Goal: Task Accomplishment & Management: Manage account settings

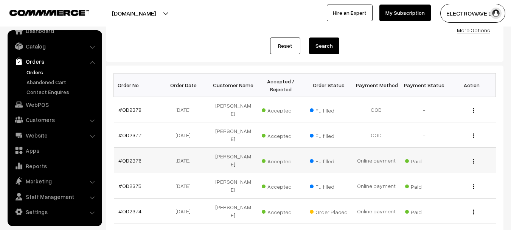
scroll to position [151, 0]
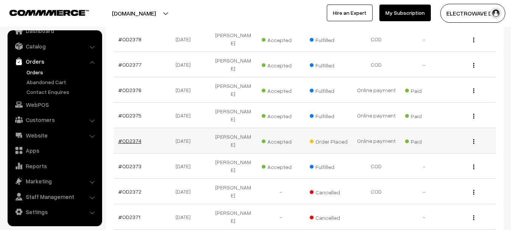
click at [120, 137] on link "#OD2374" at bounding box center [129, 140] width 23 height 6
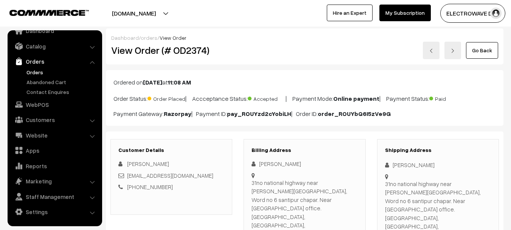
click at [37, 70] on link "Orders" at bounding box center [62, 72] width 75 height 8
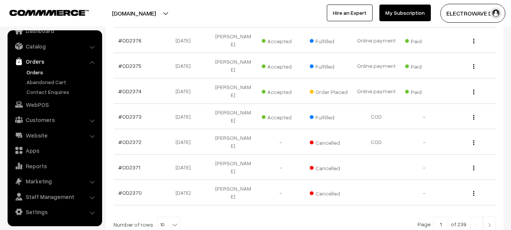
scroll to position [227, 0]
click at [495, 216] on link at bounding box center [489, 223] width 13 height 15
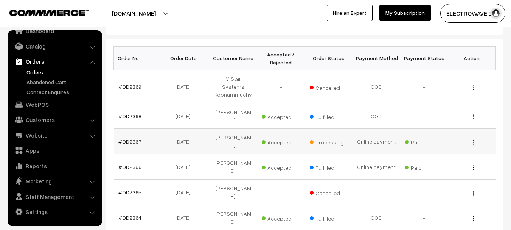
scroll to position [113, 0]
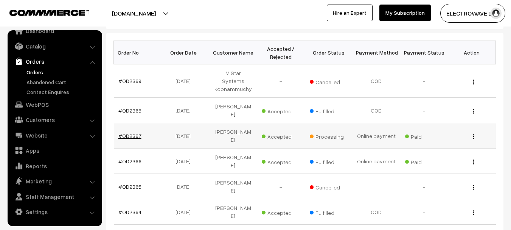
click at [136, 132] on link "#OD2367" at bounding box center [129, 135] width 23 height 6
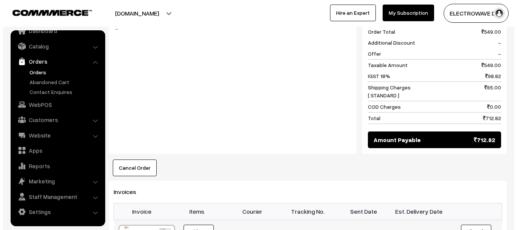
scroll to position [454, 0]
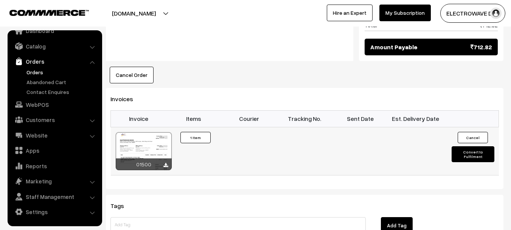
click at [456, 146] on button "Convert to Fulfilment" at bounding box center [473, 154] width 43 height 16
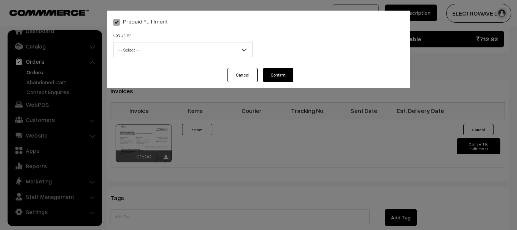
click at [184, 50] on span "-- Select --" at bounding box center [182, 49] width 139 height 13
type input "I"
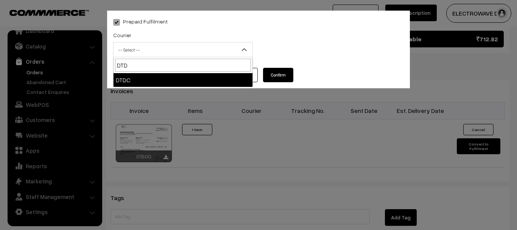
type input "DTDC"
select select "7"
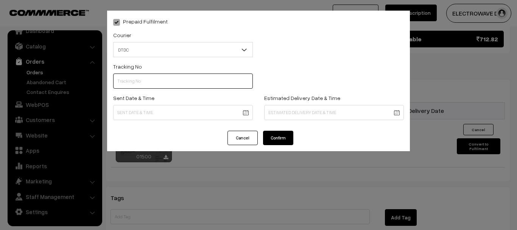
click at [177, 82] on input "text" at bounding box center [183, 80] width 140 height 15
type input "C55404199"
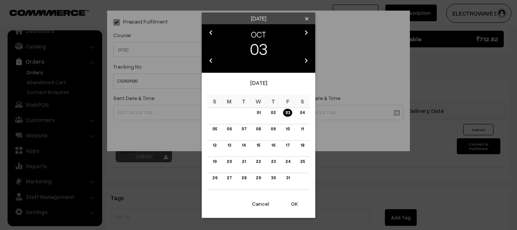
click at [293, 201] on button "OK" at bounding box center [294, 203] width 30 height 17
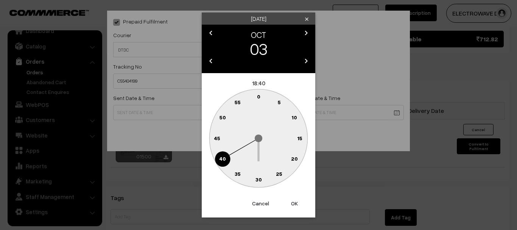
click at [293, 201] on button "OK" at bounding box center [294, 203] width 30 height 17
type input "03-10-2025 18:40"
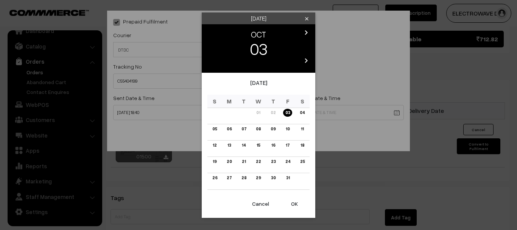
click at [306, 33] on icon "chevron_right" at bounding box center [305, 32] width 9 height 9
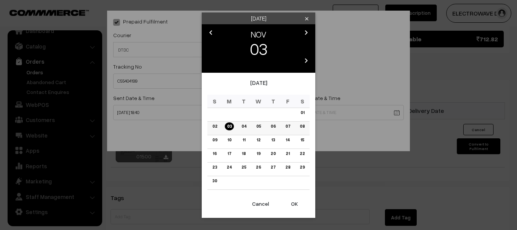
click at [287, 125] on link "07" at bounding box center [286, 126] width 9 height 8
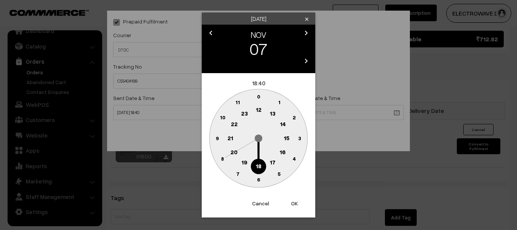
click at [294, 203] on button "OK" at bounding box center [294, 203] width 30 height 17
type input "07-11-2025 18:40"
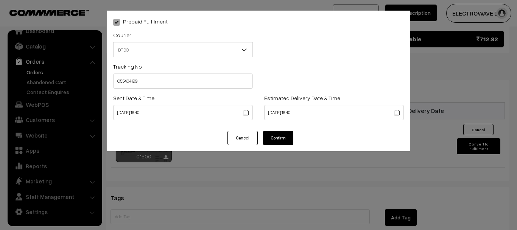
click at [287, 138] on button "Confirm" at bounding box center [278, 137] width 30 height 14
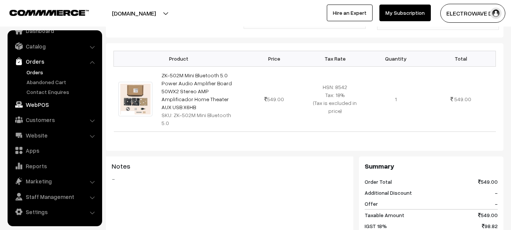
scroll to position [38, 0]
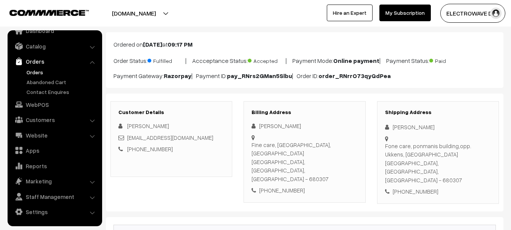
click at [37, 72] on link "Orders" at bounding box center [62, 72] width 75 height 8
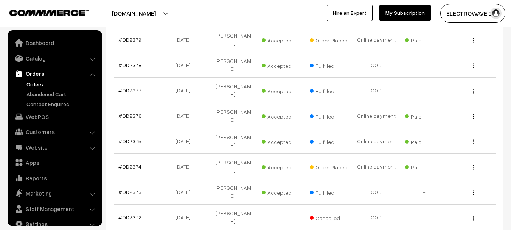
scroll to position [12, 0]
